Goal: Navigation & Orientation: Find specific page/section

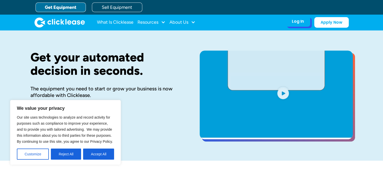
click at [302, 24] on div "Log In Account login I use Clicklease to get my equipment Partner Portal I offe…" at bounding box center [297, 21] width 25 height 11
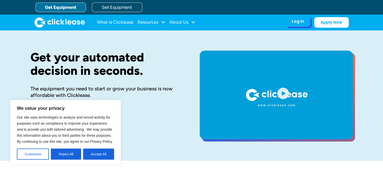
click at [302, 24] on div "Log In Account login I use Clicklease to get my equipment Partner Portal I offe…" at bounding box center [297, 21] width 25 height 11
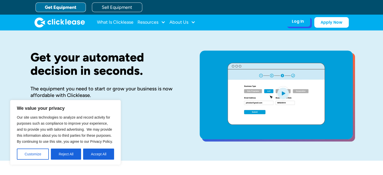
click at [296, 24] on div "Log In" at bounding box center [298, 21] width 12 height 5
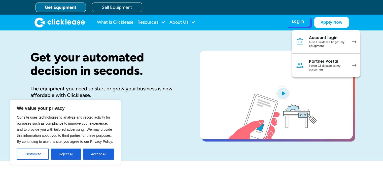
click at [341, 38] on div "Account login" at bounding box center [328, 37] width 38 height 5
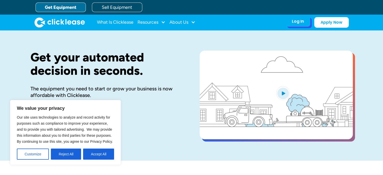
click at [299, 22] on div "Log In" at bounding box center [298, 21] width 12 height 5
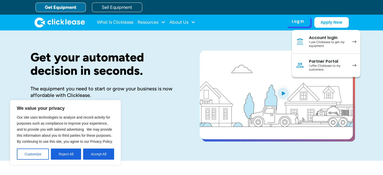
click at [314, 40] on div "I use Clicklease to get my equipment" at bounding box center [328, 44] width 38 height 8
